Goal: Manage account settings

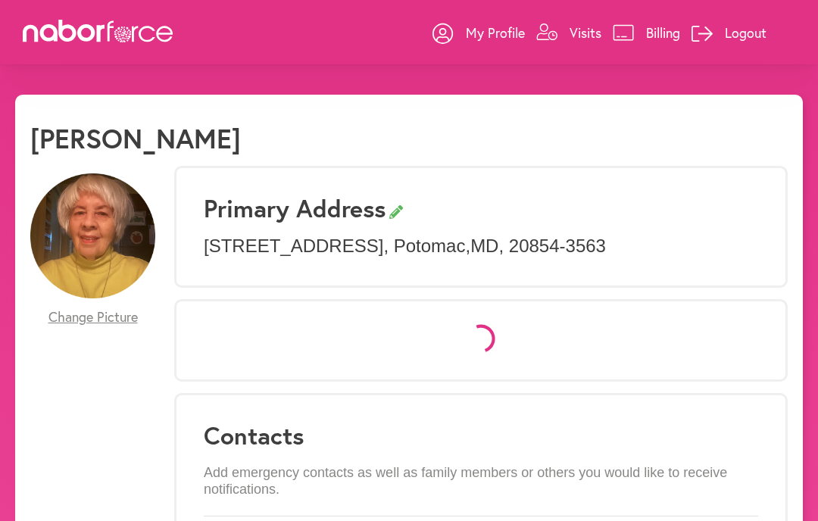
select select "*"
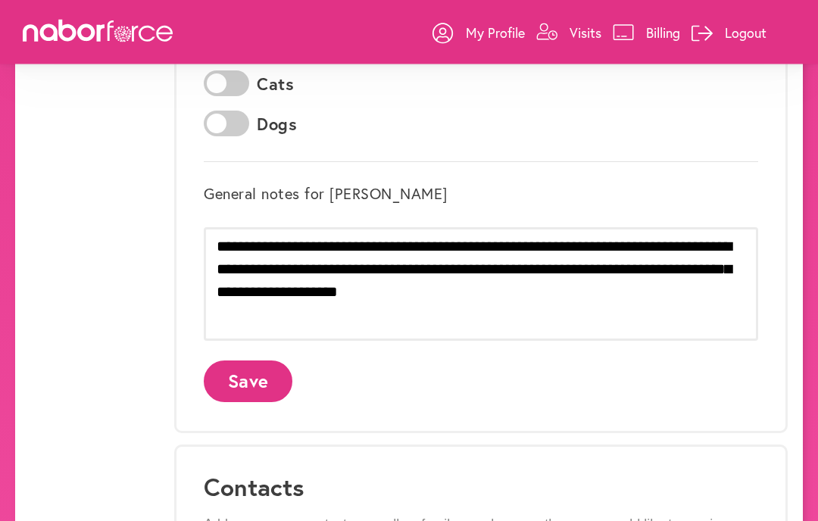
scroll to position [558, 0]
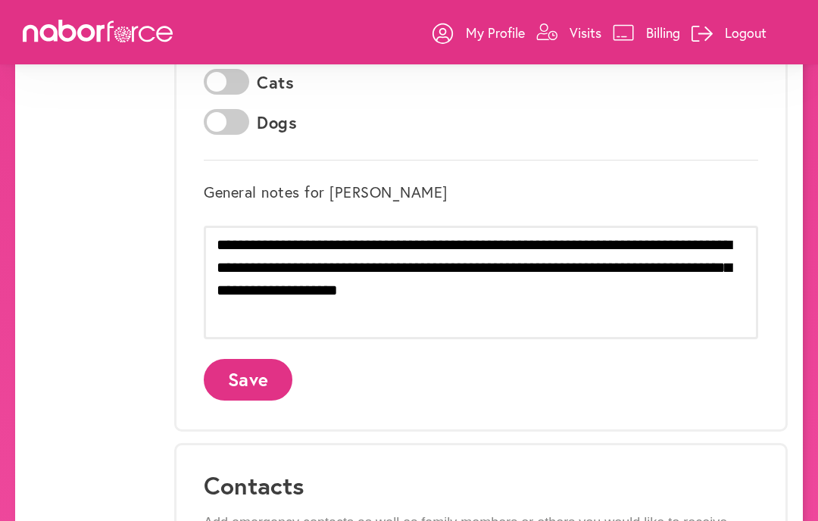
click at [253, 380] on button "Save" at bounding box center [248, 380] width 89 height 42
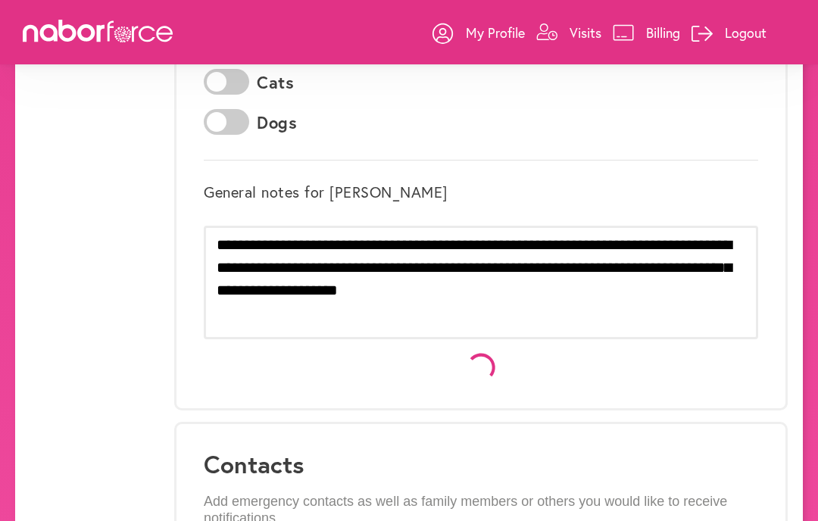
scroll to position [0, 0]
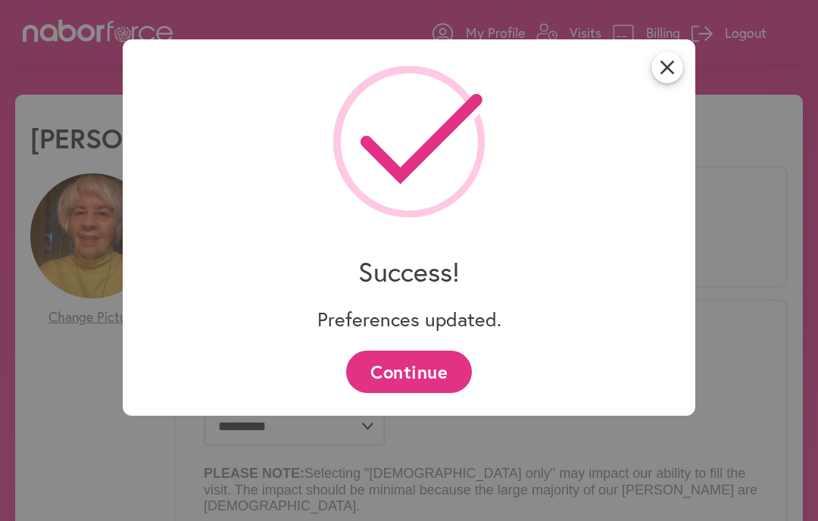
click at [447, 383] on button "Continue" at bounding box center [408, 372] width 125 height 42
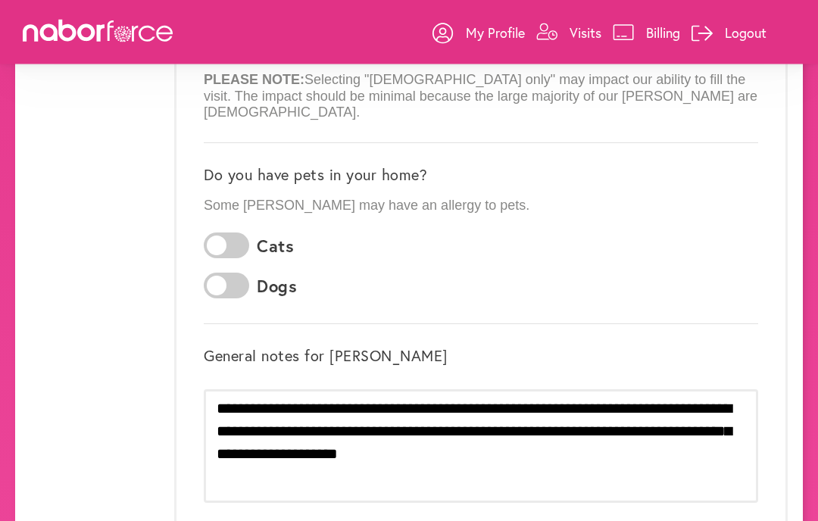
scroll to position [394, 0]
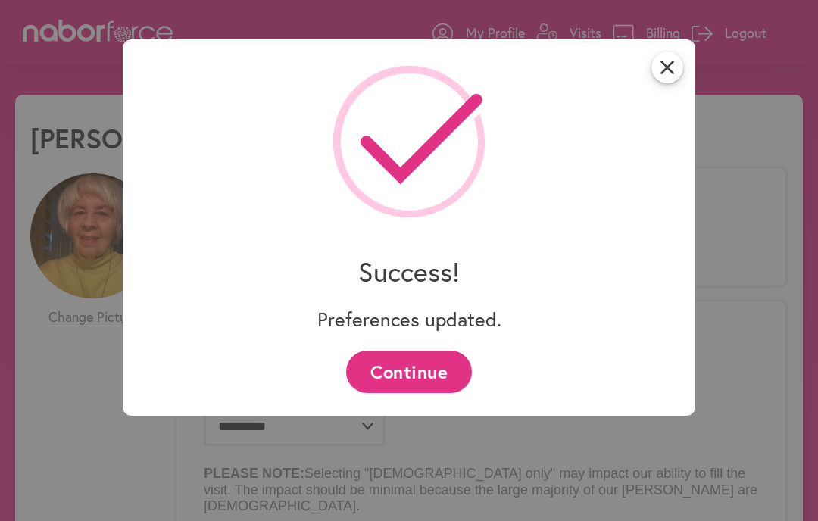
click at [459, 370] on button "Continue" at bounding box center [408, 372] width 125 height 42
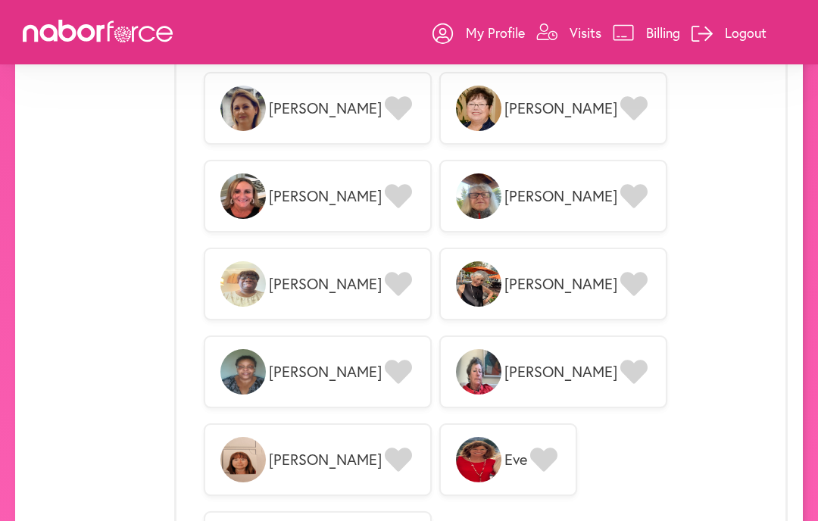
scroll to position [1731, 0]
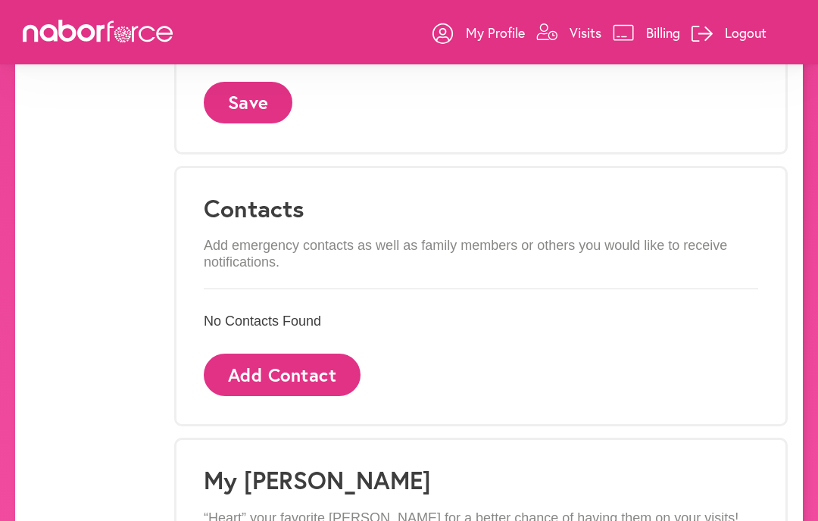
scroll to position [834, 0]
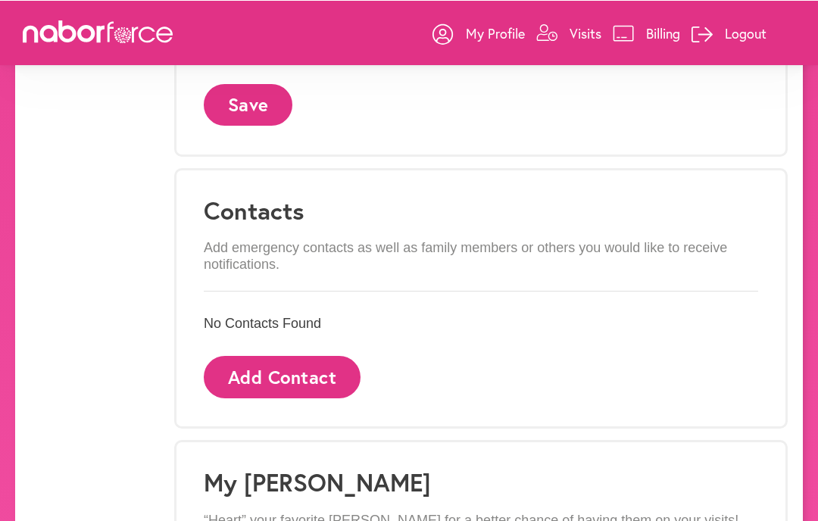
click at [613, 21] on link "Billing" at bounding box center [646, 32] width 67 height 45
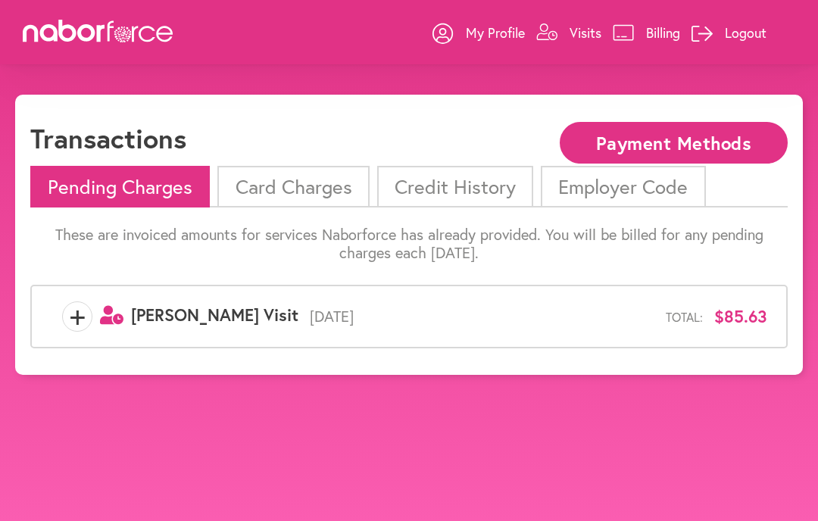
click at [582, 33] on p "Visits" at bounding box center [586, 32] width 32 height 18
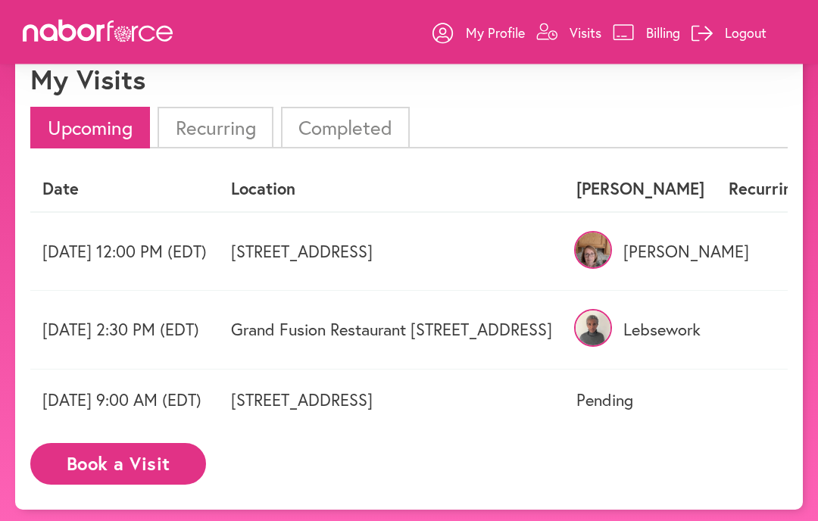
scroll to position [59, 0]
click at [612, 342] on img at bounding box center [593, 328] width 38 height 38
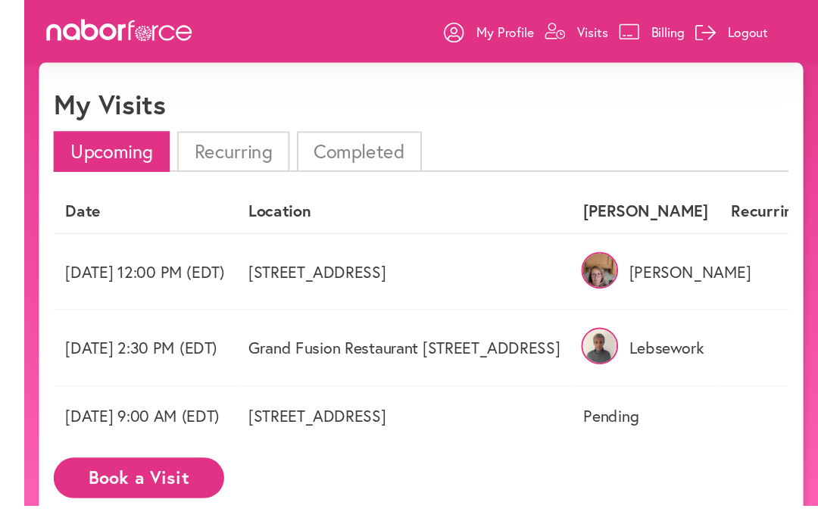
scroll to position [73, 0]
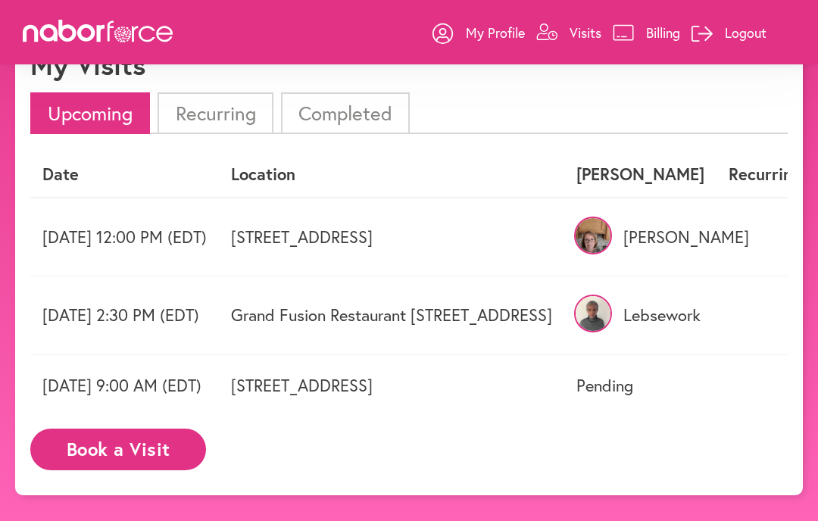
click at [562, 308] on td "Grand Fusion Restaurant [STREET_ADDRESS]" at bounding box center [392, 316] width 346 height 78
click at [561, 308] on td "Grand Fusion Restaurant [STREET_ADDRESS]" at bounding box center [392, 316] width 346 height 78
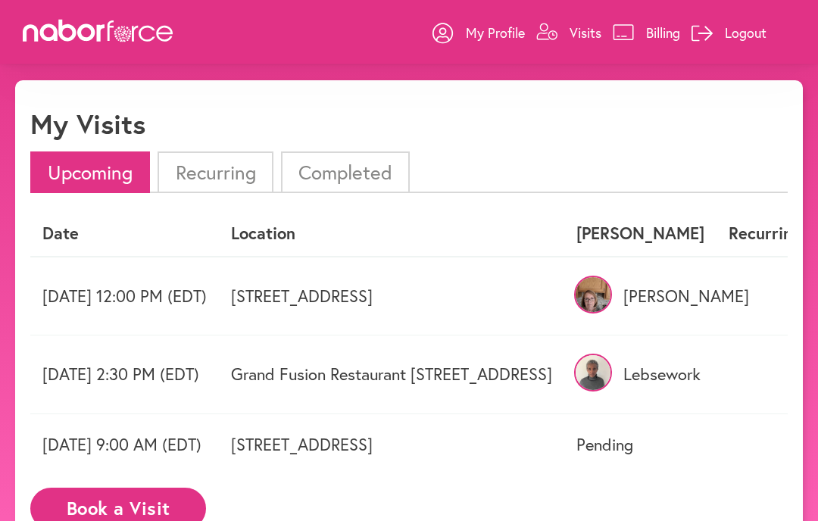
scroll to position [0, 0]
